Goal: Task Accomplishment & Management: Use online tool/utility

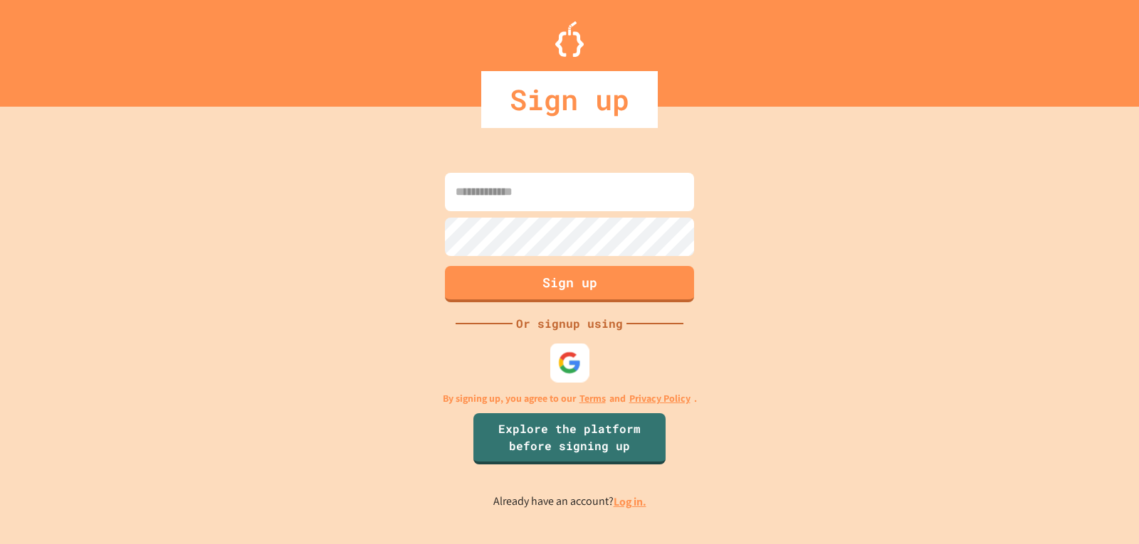
click at [573, 360] on img at bounding box center [569, 362] width 23 height 23
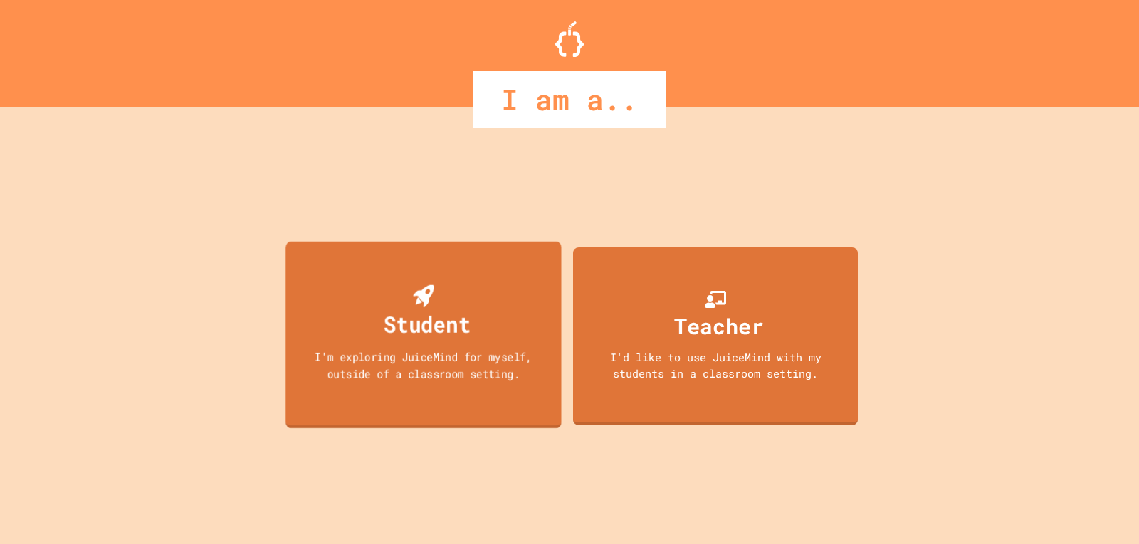
click at [493, 326] on div "Student I'm exploring JuiceMind for myself, outside of a classroom setting." at bounding box center [422, 334] width 275 height 187
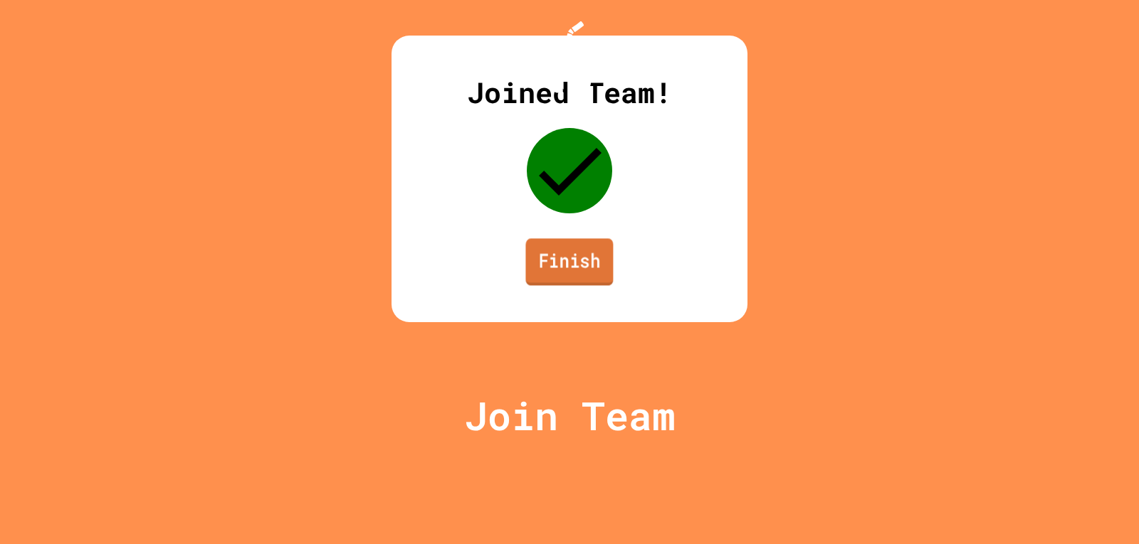
click at [535, 285] on link "Finish" at bounding box center [569, 261] width 88 height 47
